Goal: Communication & Community: Answer question/provide support

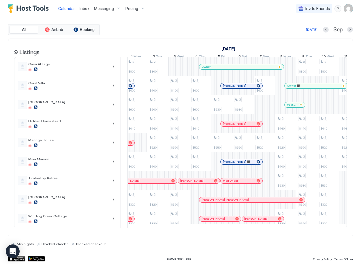
click at [285, 107] on div "Pest Spray" at bounding box center [294, 105] width 20 height 4
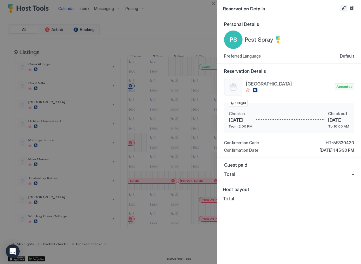
click at [340, 7] on button "Edit reservation" at bounding box center [343, 8] width 7 height 7
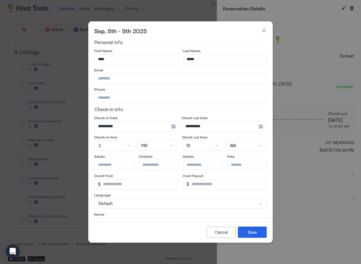
click at [171, 128] on div "**********" at bounding box center [136, 126] width 85 height 10
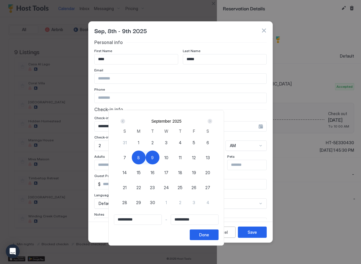
click at [132, 158] on div "7" at bounding box center [125, 158] width 14 height 14
type input "**********"
click at [154, 158] on span "9" at bounding box center [152, 158] width 3 height 6
click at [140, 158] on span "8" at bounding box center [138, 158] width 3 height 6
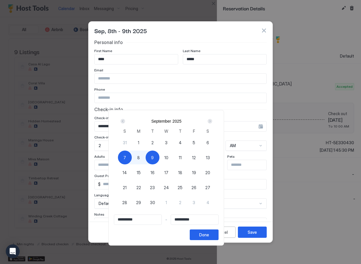
type input "**********"
click at [126, 157] on span "7" at bounding box center [124, 158] width 3 height 6
type input "**********"
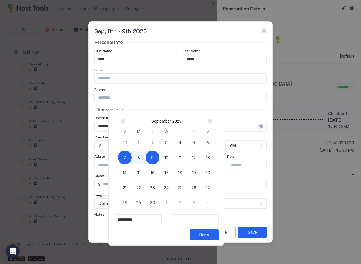
type input "**********"
click at [145, 158] on div "8" at bounding box center [139, 158] width 14 height 14
type input "**********"
click at [209, 234] on div "Done" at bounding box center [204, 235] width 10 height 6
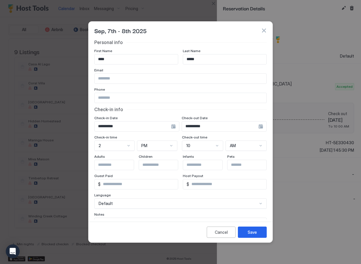
click at [135, 146] on div "10" at bounding box center [114, 146] width 40 height 10
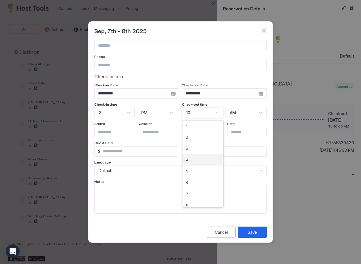
click at [194, 161] on div "4" at bounding box center [203, 160] width 34 height 4
click at [174, 114] on div at bounding box center [171, 113] width 5 height 5
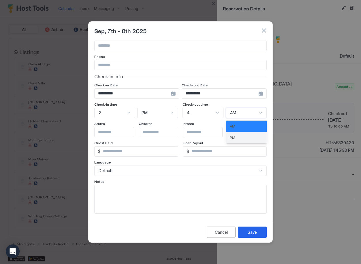
click at [235, 135] on div "PM" at bounding box center [246, 137] width 40 height 11
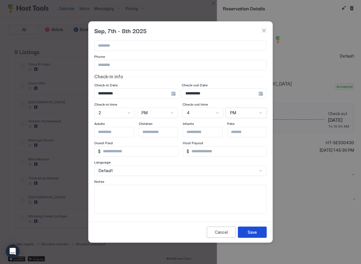
click at [254, 234] on div "Save" at bounding box center [251, 232] width 9 height 6
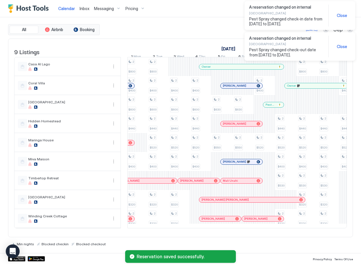
click at [229, 32] on div "[DATE] Sep" at bounding box center [227, 29] width 252 height 7
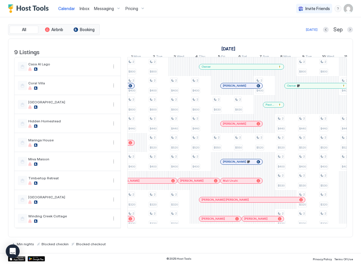
click at [281, 107] on div "Pest Spray" at bounding box center [273, 105] width 20 height 4
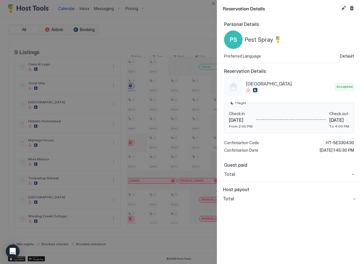
click at [345, 10] on button "Edit reservation" at bounding box center [343, 8] width 7 height 7
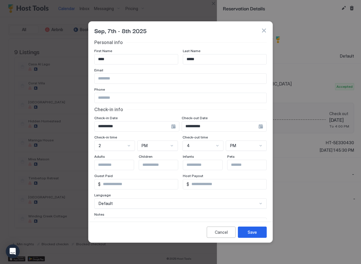
click at [179, 128] on div "**********" at bounding box center [136, 126] width 85 height 10
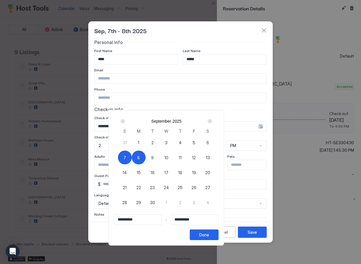
click at [159, 157] on div "9" at bounding box center [152, 158] width 14 height 14
type input "**********"
click at [126, 157] on span "7" at bounding box center [124, 158] width 3 height 6
type input "**********"
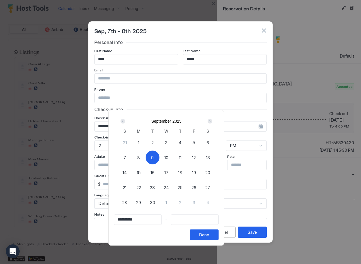
type input "**********"
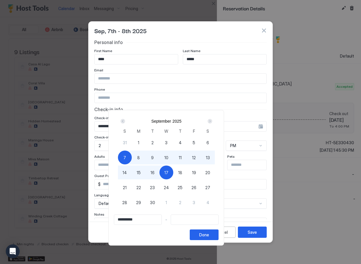
type input "**********"
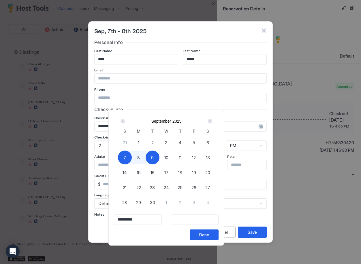
click at [159, 155] on div "9" at bounding box center [152, 158] width 14 height 14
type input "**********"
click at [218, 234] on button "Done" at bounding box center [204, 235] width 29 height 11
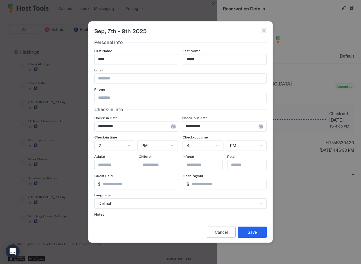
click at [135, 146] on div "4" at bounding box center [114, 146] width 41 height 10
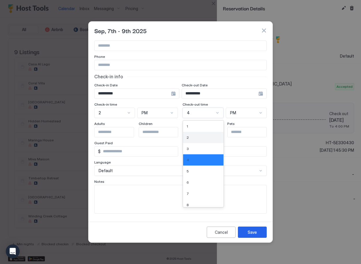
click at [189, 137] on div "2" at bounding box center [202, 137] width 33 height 4
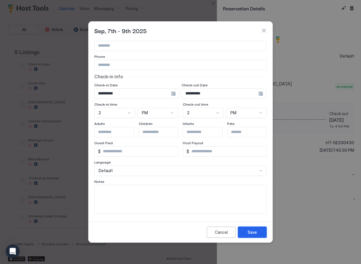
click at [248, 233] on div "Save" at bounding box center [251, 232] width 9 height 6
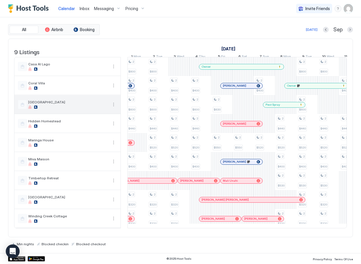
click at [76, 104] on div "[GEOGRAPHIC_DATA]" at bounding box center [63, 104] width 90 height 9
click at [112, 108] on button "More options" at bounding box center [113, 104] width 7 height 7
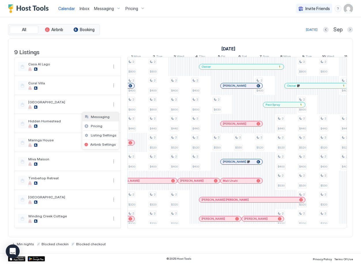
click at [106, 118] on span "Messaging" at bounding box center [100, 117] width 19 height 4
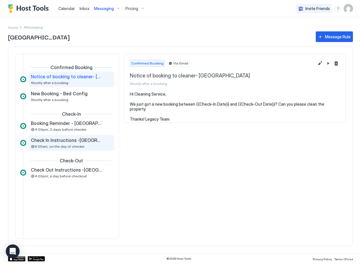
click at [64, 146] on span "@9:00am, on the day of checkin" at bounding box center [58, 146] width 54 height 4
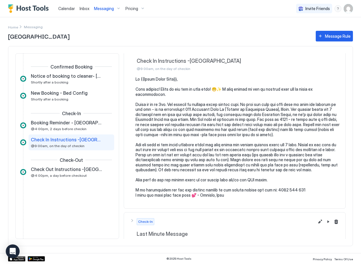
scroll to position [25, 0]
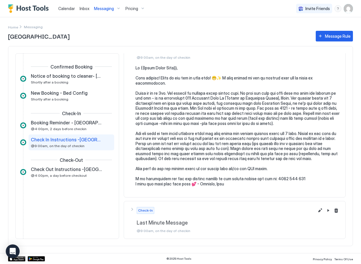
click at [151, 165] on pre at bounding box center [237, 125] width 204 height 121
click at [145, 165] on pre at bounding box center [237, 125] width 204 height 121
click at [316, 211] on button "Edit message rule" at bounding box center [319, 210] width 7 height 7
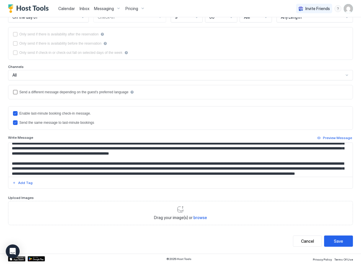
scroll to position [67, 0]
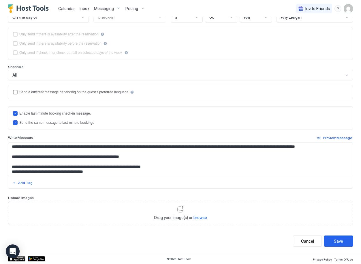
click at [15, 151] on textarea "Input Field" at bounding box center [178, 160] width 340 height 34
click at [121, 162] on textarea "Input Field" at bounding box center [178, 160] width 340 height 34
click at [223, 162] on textarea "Input Field" at bounding box center [178, 160] width 340 height 34
click at [190, 155] on textarea "Input Field" at bounding box center [178, 160] width 340 height 34
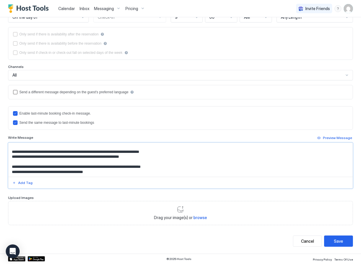
click at [93, 162] on textarea "Input Field" at bounding box center [178, 160] width 340 height 34
click at [128, 162] on textarea "Input Field" at bounding box center [178, 160] width 340 height 34
drag, startPoint x: 159, startPoint y: 161, endPoint x: 128, endPoint y: 162, distance: 30.8
click at [128, 162] on textarea "Input Field" at bounding box center [178, 160] width 340 height 34
click at [189, 160] on textarea "Input Field" at bounding box center [178, 160] width 340 height 34
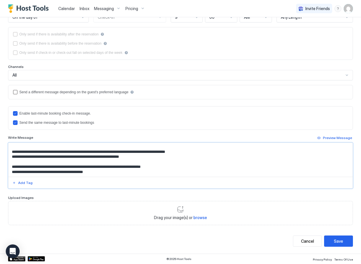
click at [11, 161] on textarea "Input Field" at bounding box center [178, 160] width 340 height 34
click at [119, 162] on textarea "Input Field" at bounding box center [178, 160] width 340 height 34
click at [182, 160] on textarea "Input Field" at bounding box center [178, 160] width 340 height 34
click at [217, 162] on textarea "Input Field" at bounding box center [178, 160] width 340 height 34
click at [216, 162] on textarea "Input Field" at bounding box center [178, 160] width 340 height 34
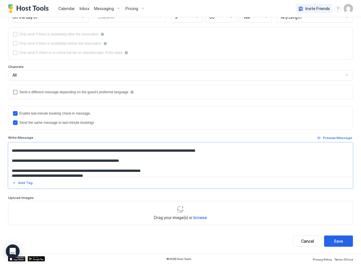
click at [13, 172] on textarea "Input Field" at bounding box center [178, 160] width 340 height 34
click at [165, 171] on textarea "Input Field" at bounding box center [178, 160] width 340 height 34
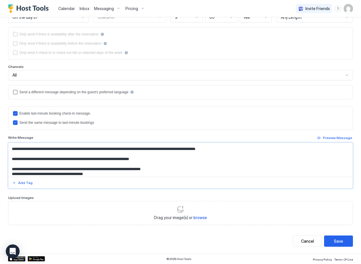
scroll to position [66, 0]
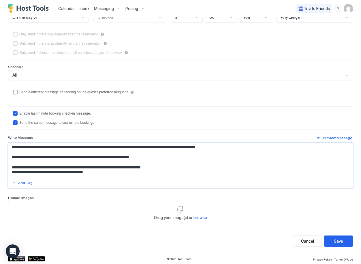
click at [11, 158] on textarea "Input Field" at bounding box center [178, 160] width 340 height 34
click at [40, 158] on textarea "Input Field" at bounding box center [178, 160] width 340 height 34
drag, startPoint x: 48, startPoint y: 158, endPoint x: 12, endPoint y: 158, distance: 35.1
click at [12, 158] on textarea "Input Field" at bounding box center [178, 160] width 340 height 34
click at [236, 158] on textarea "Input Field" at bounding box center [178, 160] width 340 height 34
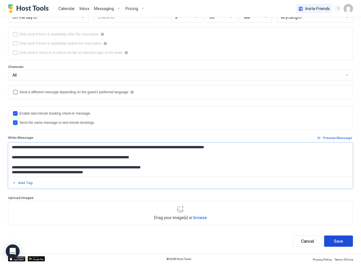
type textarea "**********"
click at [336, 244] on div "Save" at bounding box center [338, 241] width 9 height 6
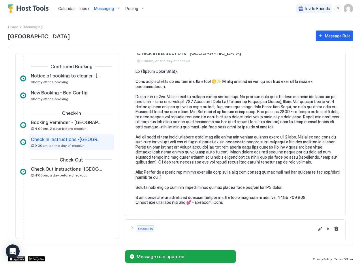
scroll to position [40, 0]
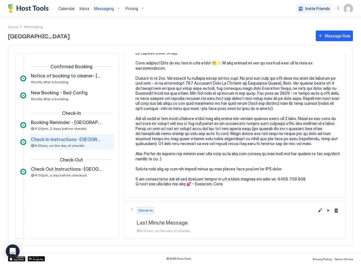
click at [81, 8] on span "Inbox" at bounding box center [85, 8] width 10 height 5
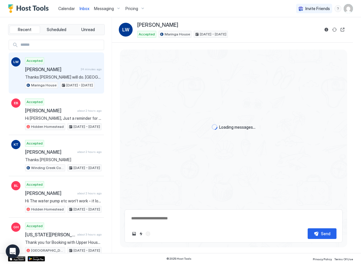
scroll to position [516, 0]
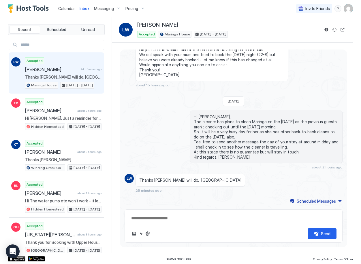
click at [73, 73] on div "Accepted [PERSON_NAME][GEOGRAPHIC_DATA] 24 minutes ago Thanks [PERSON_NAME] wil…" at bounding box center [63, 73] width 76 height 32
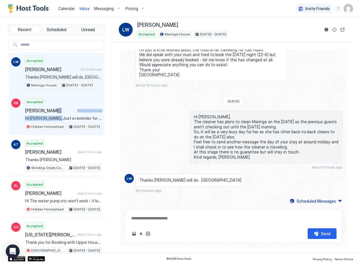
click at [59, 114] on div "Accepted [PERSON_NAME] about 2 hours ago Hi [PERSON_NAME], Just a reminder for …" at bounding box center [63, 115] width 76 height 32
drag, startPoint x: 59, startPoint y: 114, endPoint x: 73, endPoint y: 115, distance: 14.7
click at [72, 113] on span "[PERSON_NAME]" at bounding box center [50, 111] width 50 height 6
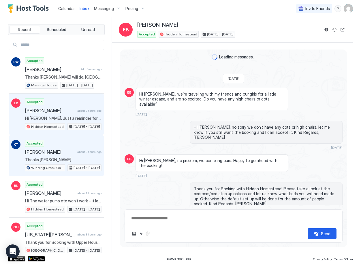
scroll to position [215, 0]
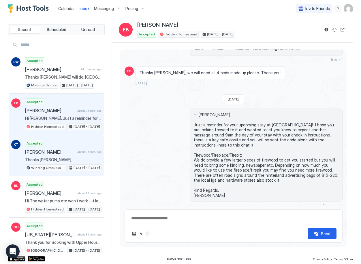
click at [69, 154] on span "[PERSON_NAME]" at bounding box center [50, 152] width 50 height 6
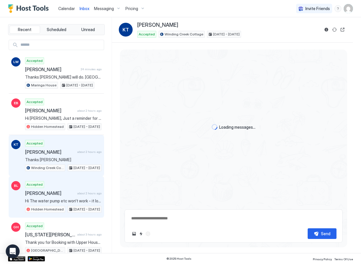
scroll to position [332, 0]
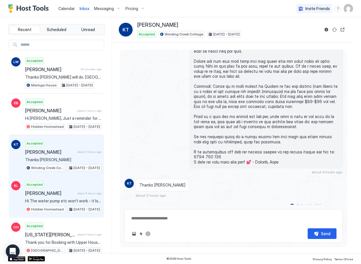
click at [65, 194] on span "[PERSON_NAME]" at bounding box center [50, 193] width 50 height 6
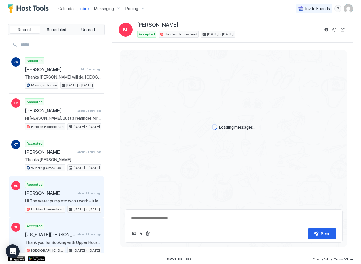
scroll to position [816, 0]
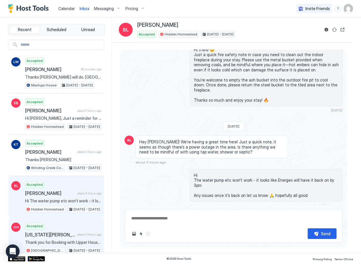
click at [69, 233] on span "[US_STATE][PERSON_NAME]" at bounding box center [50, 235] width 50 height 6
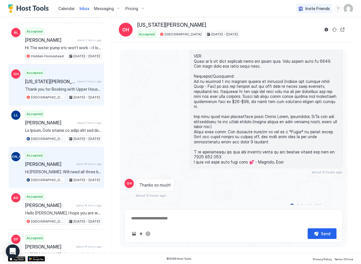
scroll to position [154, 0]
click at [60, 171] on span "Hi [PERSON_NAME]. Will need all three bedrooms upstairs made up and one single …" at bounding box center [63, 171] width 76 height 5
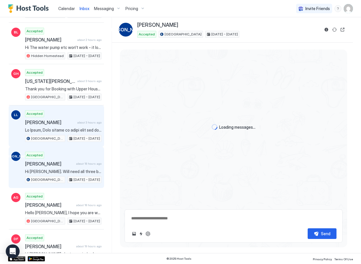
scroll to position [28, 0]
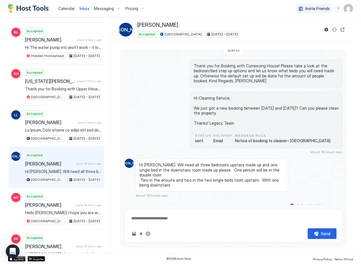
click at [65, 10] on span "Calendar" at bounding box center [66, 8] width 17 height 5
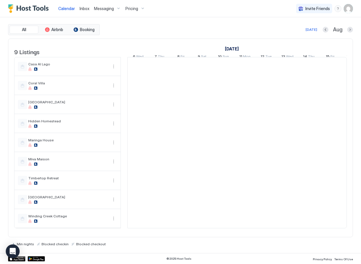
scroll to position [0, 320]
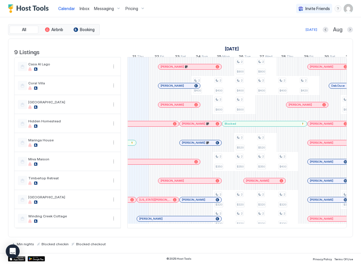
click at [83, 10] on span "Inbox" at bounding box center [85, 8] width 10 height 5
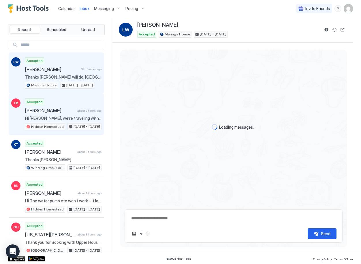
scroll to position [516, 0]
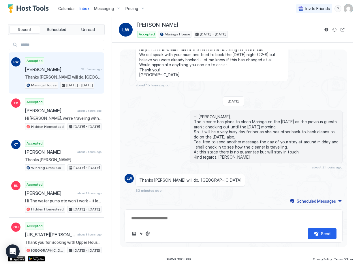
click at [72, 8] on span "Calendar" at bounding box center [66, 8] width 17 height 5
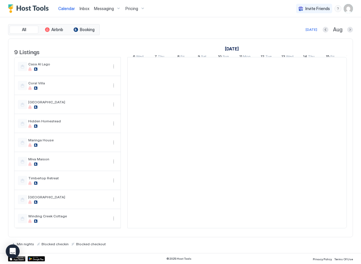
scroll to position [0, 320]
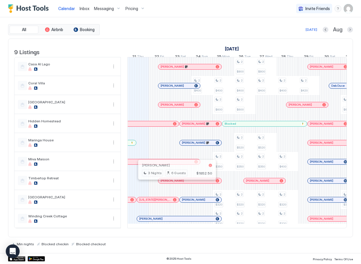
click at [174, 183] on div at bounding box center [174, 181] width 5 height 5
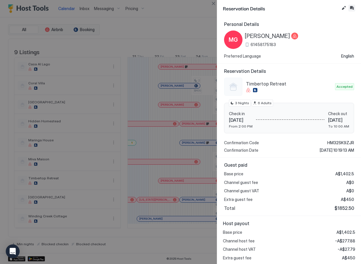
click at [354, 8] on button "Inbox" at bounding box center [351, 8] width 7 height 7
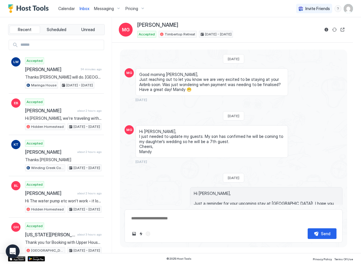
click at [175, 218] on textarea at bounding box center [233, 218] width 206 height 11
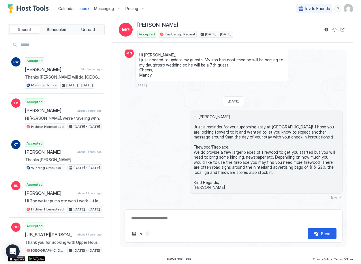
scroll to position [84, 0]
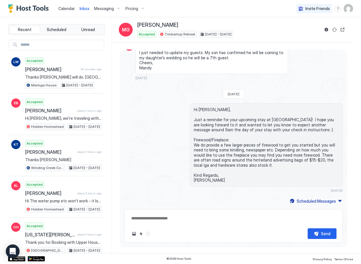
click at [152, 217] on textarea at bounding box center [233, 218] width 206 height 11
click at [155, 219] on textarea at bounding box center [233, 218] width 206 height 11
click at [325, 29] on button "Reservation information" at bounding box center [326, 29] width 7 height 7
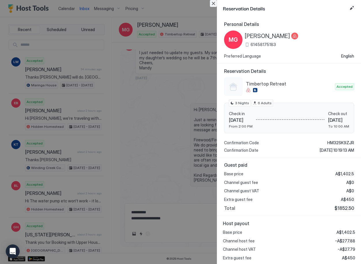
click at [212, 5] on button "Close" at bounding box center [213, 3] width 7 height 7
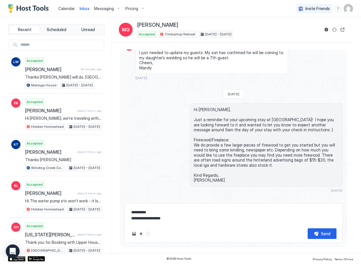
click at [173, 218] on textarea "**********" at bounding box center [233, 215] width 206 height 17
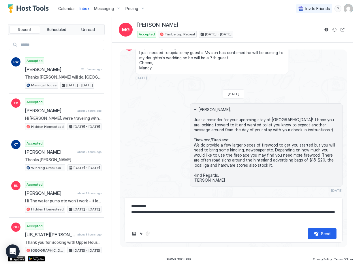
type textarea "**********"
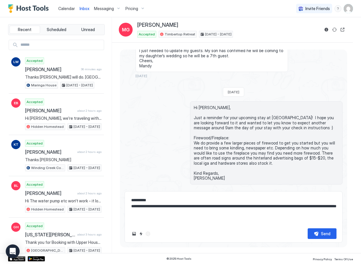
scroll to position [102, 0]
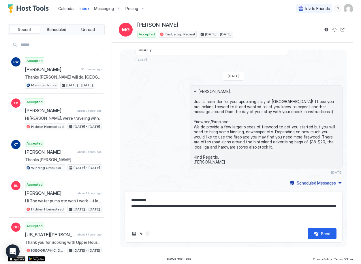
drag, startPoint x: 178, startPoint y: 213, endPoint x: 131, endPoint y: 200, distance: 48.2
click at [131, 200] on textarea "**********" at bounding box center [233, 209] width 206 height 29
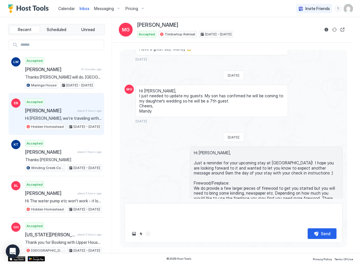
scroll to position [40, 0]
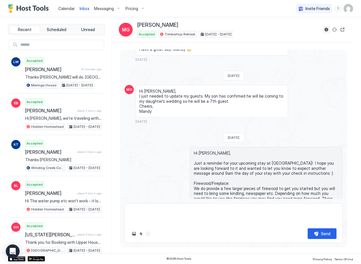
click at [327, 30] on button "Reservation information" at bounding box center [326, 29] width 7 height 7
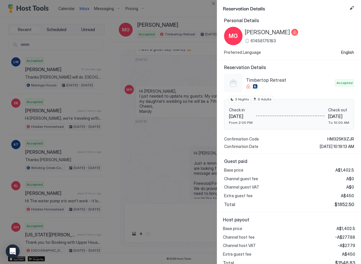
scroll to position [10, 0]
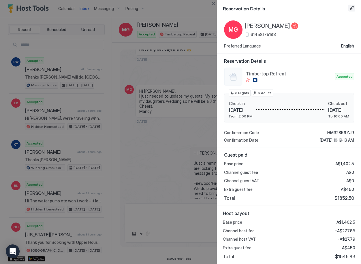
click at [350, 8] on button "Edit reservation" at bounding box center [351, 8] width 7 height 7
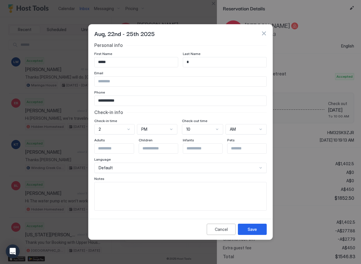
click at [264, 33] on button "button" at bounding box center [264, 34] width 6 height 6
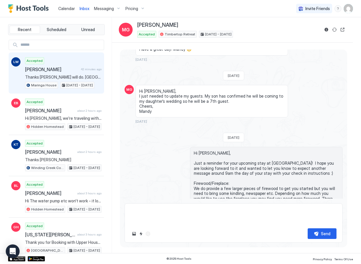
click at [58, 68] on span "[PERSON_NAME]" at bounding box center [51, 70] width 53 height 6
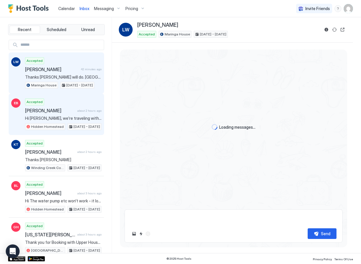
scroll to position [516, 0]
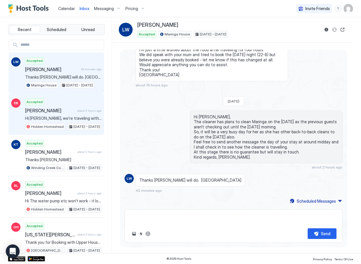
click at [50, 112] on span "[PERSON_NAME]" at bounding box center [50, 111] width 50 height 6
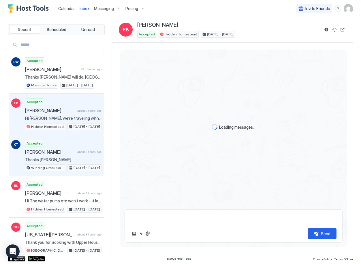
scroll to position [215, 0]
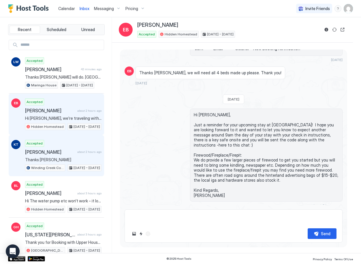
click at [55, 155] on div "Accepted [PERSON_NAME] about 2 hours ago Thanks [PERSON_NAME] Winding Creek Cot…" at bounding box center [63, 156] width 76 height 32
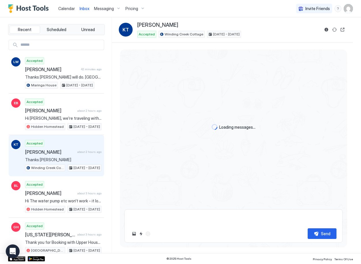
scroll to position [332, 0]
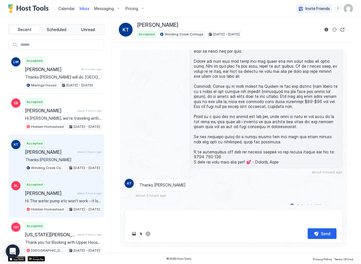
click at [64, 188] on div "Accepted [PERSON_NAME] about 3 hours ago Hi The water pump etc won’t work - it …" at bounding box center [63, 197] width 76 height 32
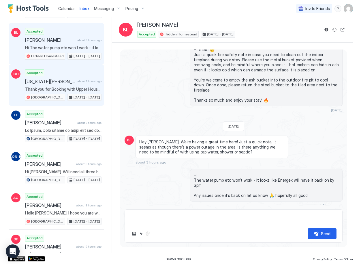
scroll to position [154, 0]
click at [62, 84] on span "[US_STATE][PERSON_NAME]" at bounding box center [50, 81] width 50 height 6
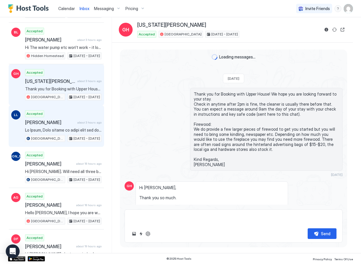
scroll to position [543, 0]
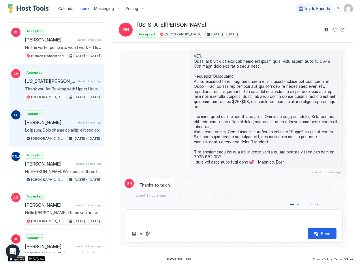
click at [66, 129] on span at bounding box center [63, 130] width 76 height 5
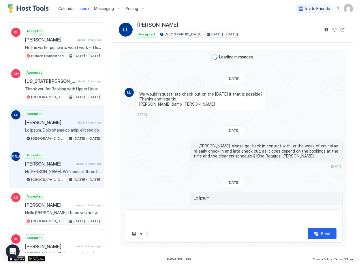
scroll to position [134, 0]
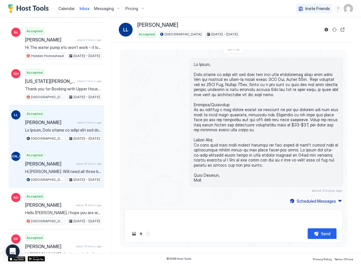
click at [60, 164] on span "[PERSON_NAME]" at bounding box center [49, 164] width 49 height 6
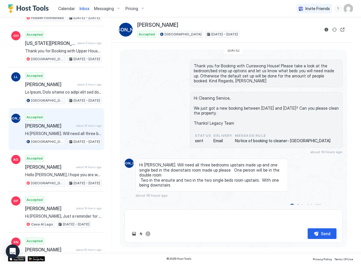
scroll to position [192, 0]
click at [326, 28] on button "Reservation information" at bounding box center [326, 29] width 7 height 7
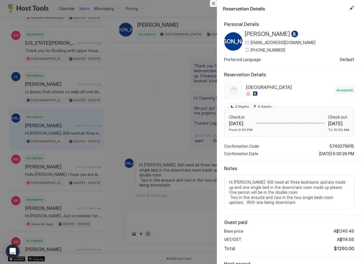
click at [213, 4] on button "Close" at bounding box center [213, 3] width 7 height 7
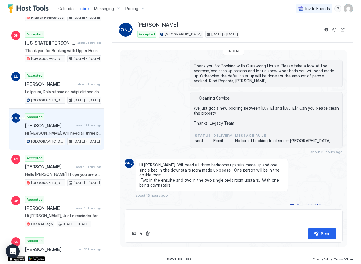
click at [171, 220] on textarea at bounding box center [233, 218] width 206 height 11
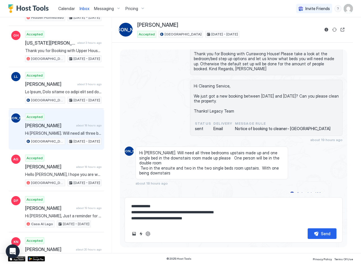
scroll to position [46, 0]
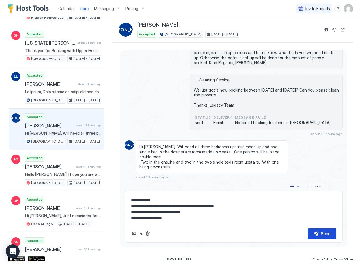
type textarea "**********"
click at [328, 233] on div "Send" at bounding box center [326, 234] width 10 height 6
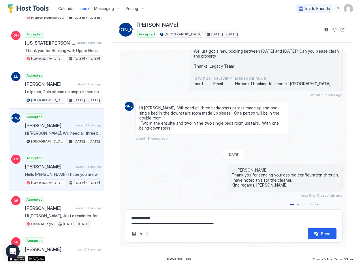
click at [60, 171] on div "Accepted [PERSON_NAME] about 18 hours ago Hello [PERSON_NAME], I hope you are w…" at bounding box center [63, 171] width 76 height 32
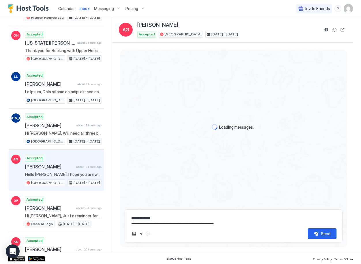
scroll to position [657, 0]
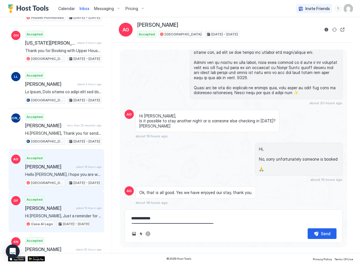
click at [68, 211] on span "[PERSON_NAME]" at bounding box center [49, 208] width 49 height 6
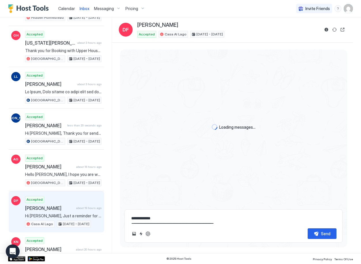
scroll to position [365, 0]
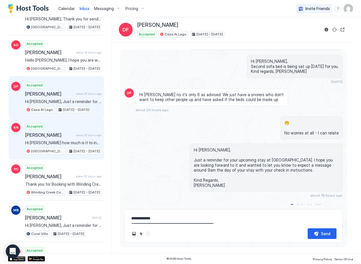
click at [56, 145] on div "Accepted [PERSON_NAME] about 20 hours ago Hi [PERSON_NAME] how much is it to in…" at bounding box center [63, 139] width 76 height 32
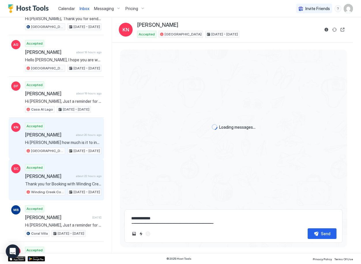
scroll to position [636, 0]
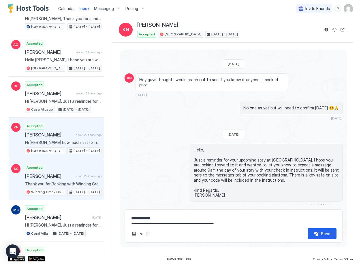
click at [62, 179] on div "Accepted [PERSON_NAME] about 22 hours ago Thank you for Booking with Winding Cr…" at bounding box center [63, 180] width 76 height 32
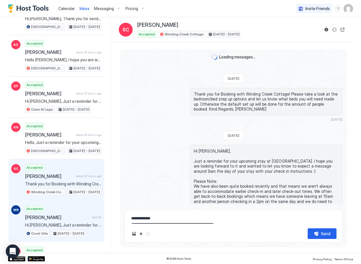
scroll to position [810, 0]
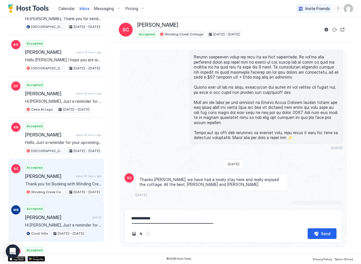
click at [58, 220] on span "[PERSON_NAME]" at bounding box center [57, 218] width 65 height 6
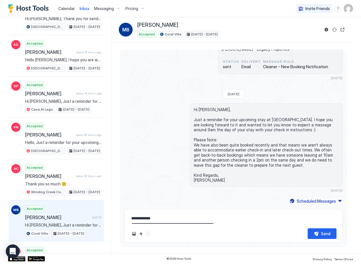
scroll to position [58, 0]
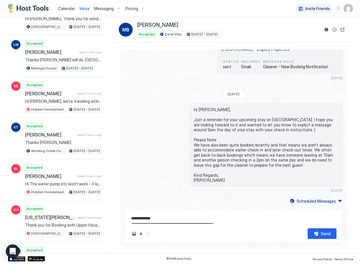
click at [69, 8] on span "Calendar" at bounding box center [66, 8] width 17 height 5
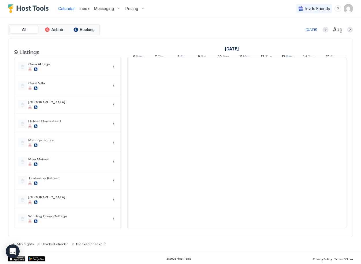
scroll to position [0, 320]
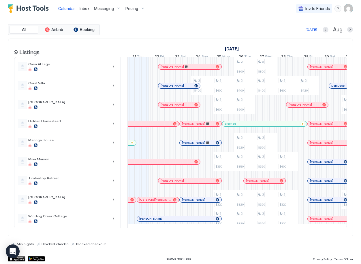
click at [84, 8] on span "Inbox" at bounding box center [85, 8] width 10 height 5
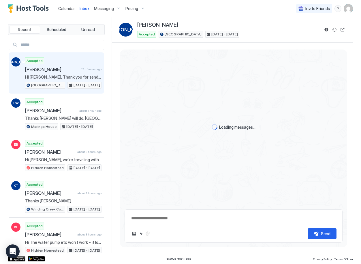
scroll to position [85, 0]
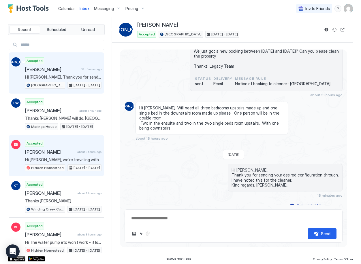
click at [82, 151] on span "about 3 hours ago" at bounding box center [89, 152] width 24 height 4
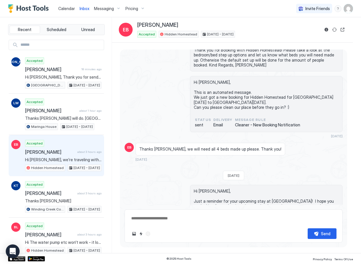
scroll to position [139, 0]
click at [324, 29] on button "Reservation information" at bounding box center [326, 29] width 7 height 7
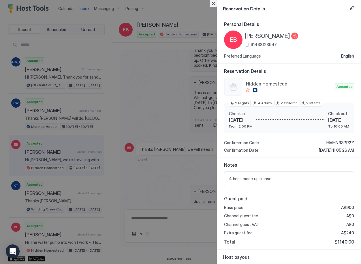
click at [212, 5] on button "Close" at bounding box center [213, 3] width 7 height 7
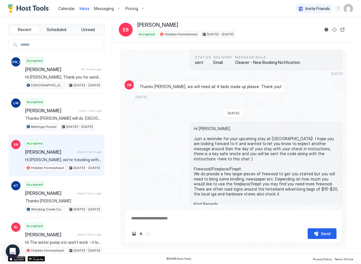
scroll to position [215, 0]
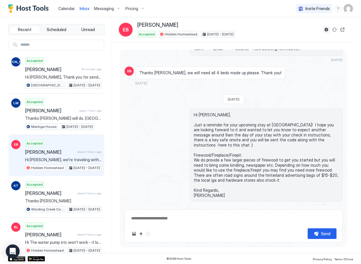
click at [326, 30] on button "Reservation information" at bounding box center [326, 29] width 7 height 7
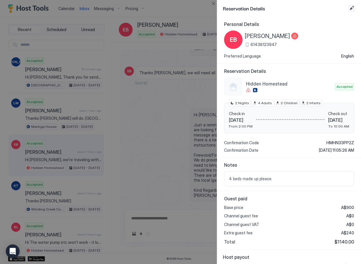
click at [350, 8] on button "Edit reservation" at bounding box center [351, 8] width 7 height 7
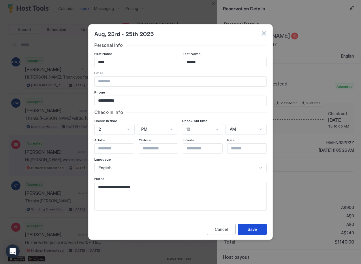
click at [250, 228] on div "Save" at bounding box center [251, 229] width 9 height 6
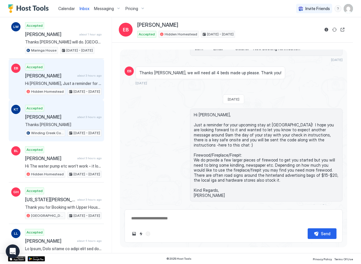
scroll to position [77, 0]
click at [75, 123] on span "Thanks [PERSON_NAME]" at bounding box center [63, 124] width 76 height 5
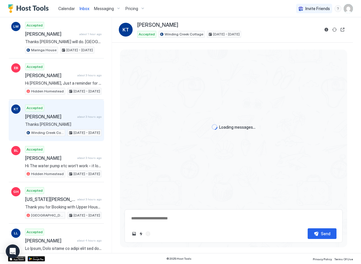
scroll to position [332, 0]
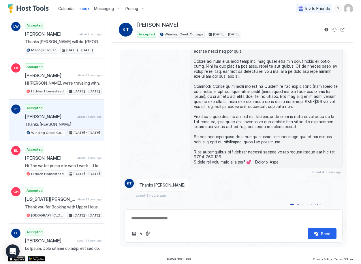
click at [70, 7] on span "Calendar" at bounding box center [66, 8] width 17 height 5
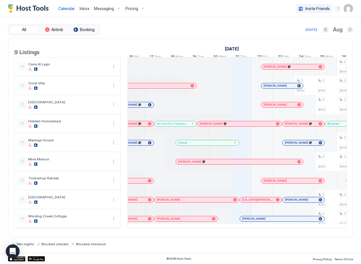
scroll to position [0, 208]
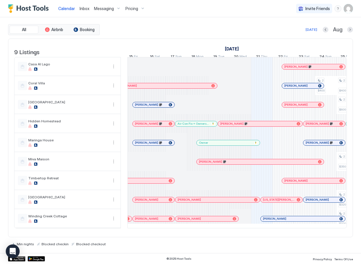
click at [287, 183] on div at bounding box center [287, 181] width 5 height 5
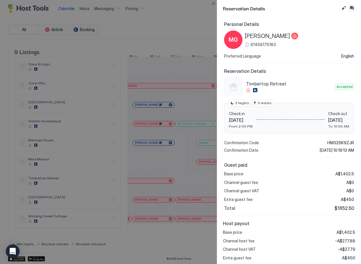
click at [351, 7] on button "Inbox" at bounding box center [351, 8] width 7 height 7
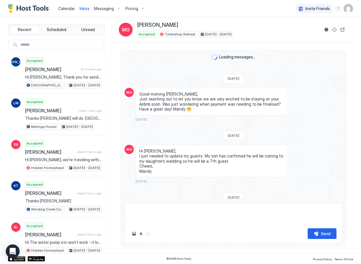
click at [187, 212] on textarea at bounding box center [233, 215] width 206 height 17
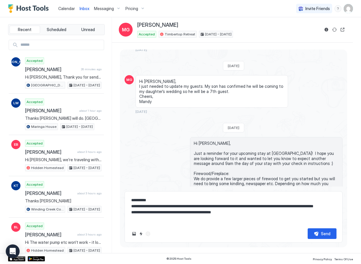
scroll to position [51, 0]
click at [235, 220] on textarea "**********" at bounding box center [233, 209] width 206 height 29
click at [234, 220] on textarea "**********" at bounding box center [233, 209] width 206 height 29
drag, startPoint x: 285, startPoint y: 204, endPoint x: 293, endPoint y: 205, distance: 8.4
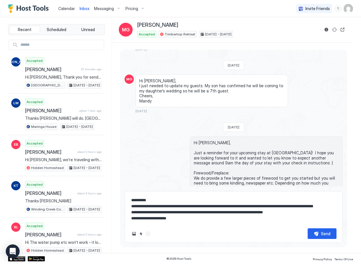
click at [293, 205] on textarea "**********" at bounding box center [233, 209] width 206 height 29
click at [163, 209] on textarea "**********" at bounding box center [233, 209] width 206 height 29
click at [152, 210] on textarea "**********" at bounding box center [233, 209] width 206 height 29
click at [155, 210] on textarea "**********" at bounding box center [233, 209] width 206 height 29
click at [156, 208] on textarea "**********" at bounding box center [233, 209] width 206 height 29
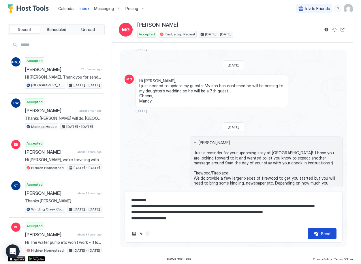
type textarea "**********"
click at [327, 233] on div "Send" at bounding box center [326, 234] width 10 height 6
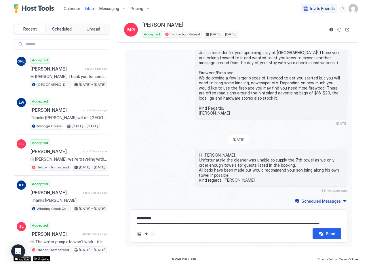
scroll to position [148, 0]
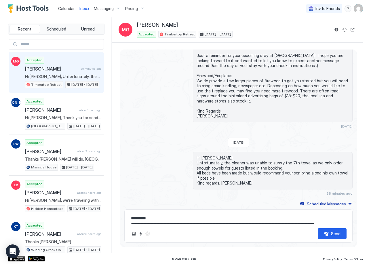
click at [62, 9] on span "Calendar" at bounding box center [66, 8] width 17 height 5
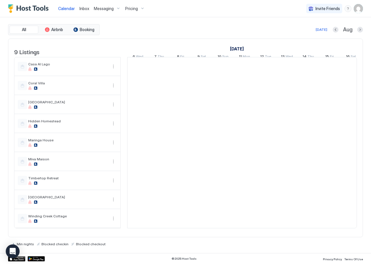
scroll to position [0, 320]
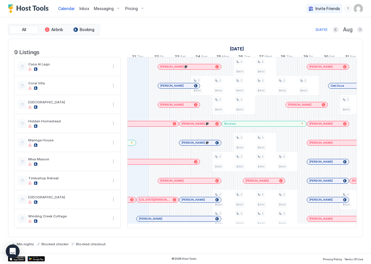
click at [81, 7] on span "Inbox" at bounding box center [85, 8] width 10 height 5
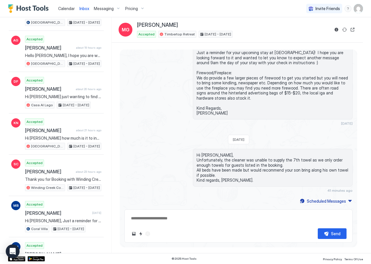
scroll to position [357, 0]
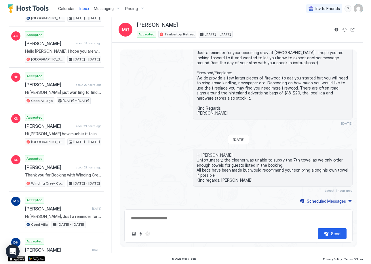
click at [61, 10] on span "Calendar" at bounding box center [66, 8] width 17 height 5
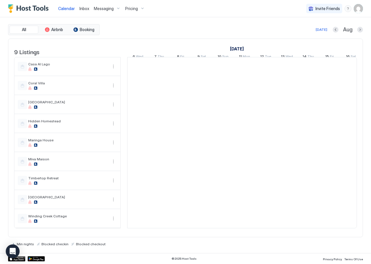
scroll to position [0, 320]
